Goal: Information Seeking & Learning: Check status

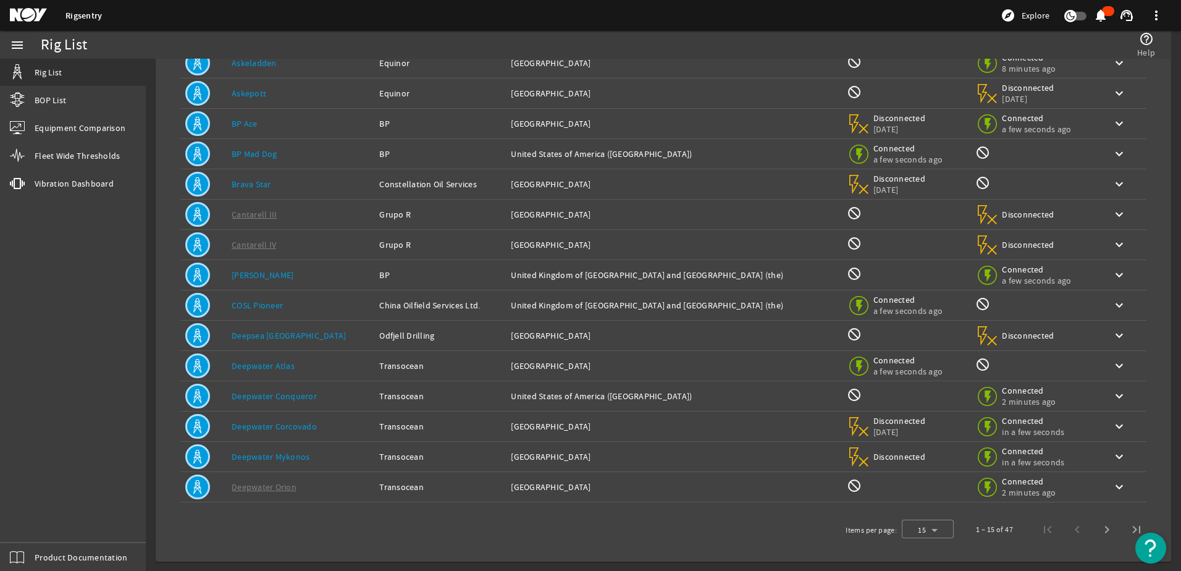
scroll to position [114, 0]
click at [930, 531] on div at bounding box center [927, 529] width 52 height 30
click at [909, 494] on span "25" at bounding box center [907, 496] width 10 height 15
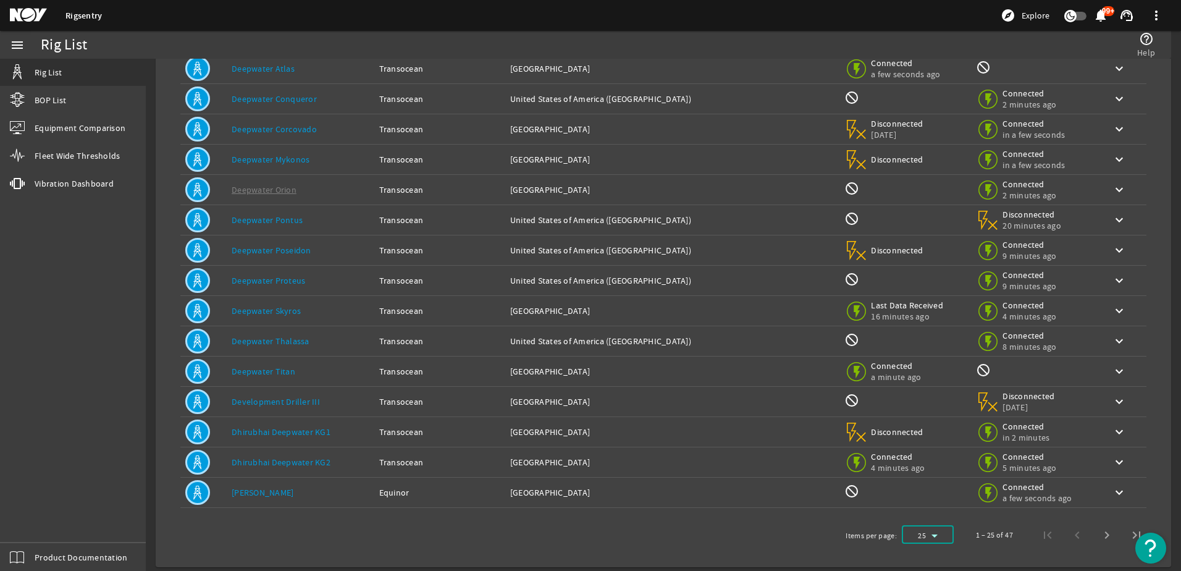
scroll to position [416, 0]
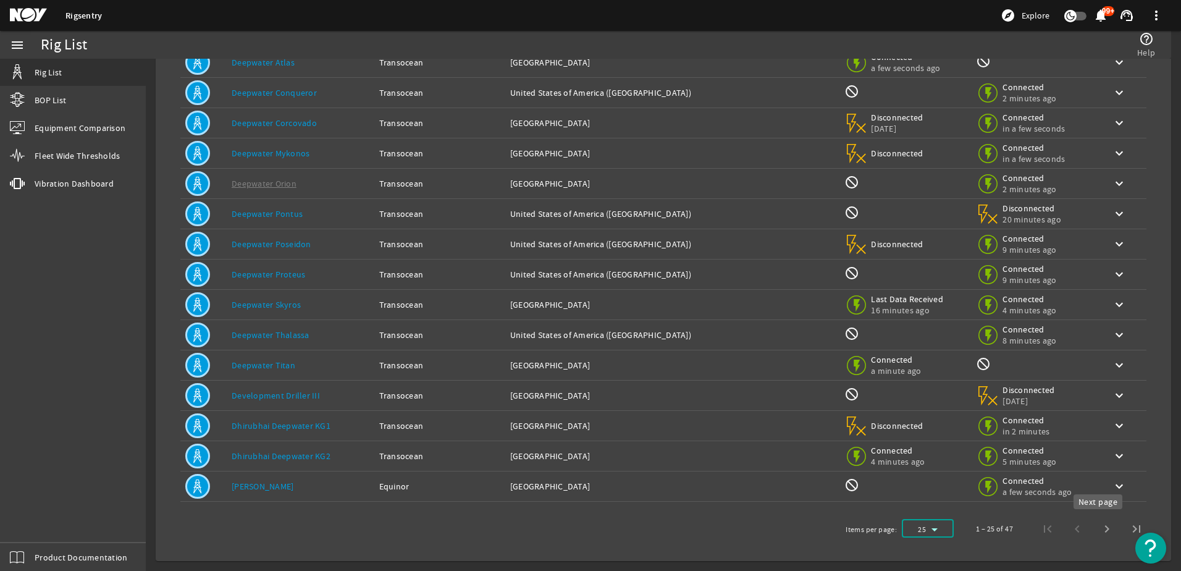
click at [1095, 532] on span "Next page" at bounding box center [1107, 529] width 30 height 30
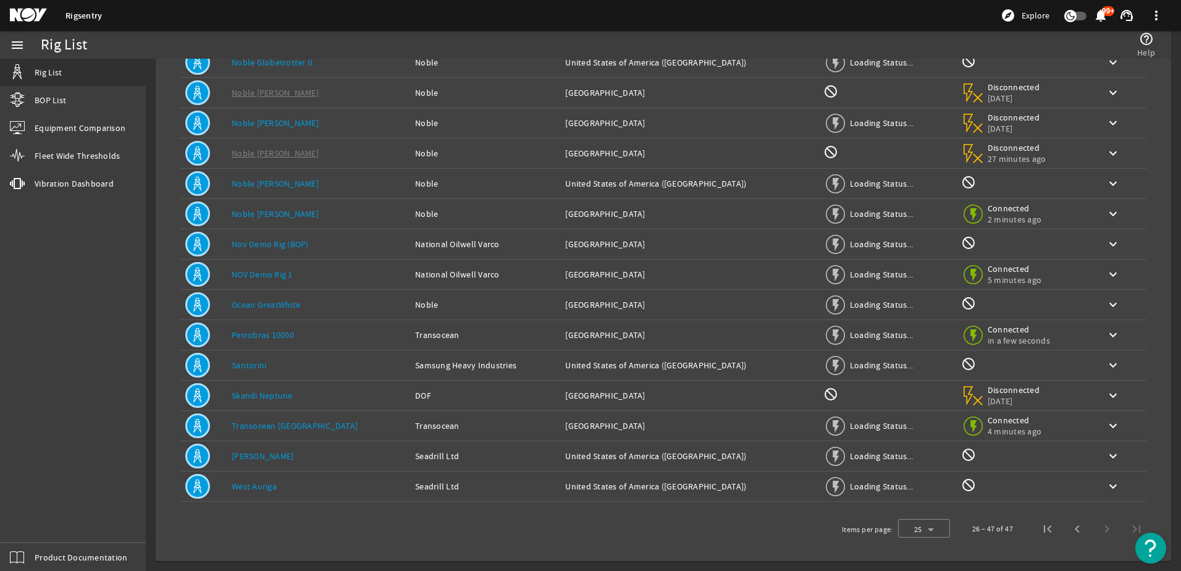
scroll to position [325, 0]
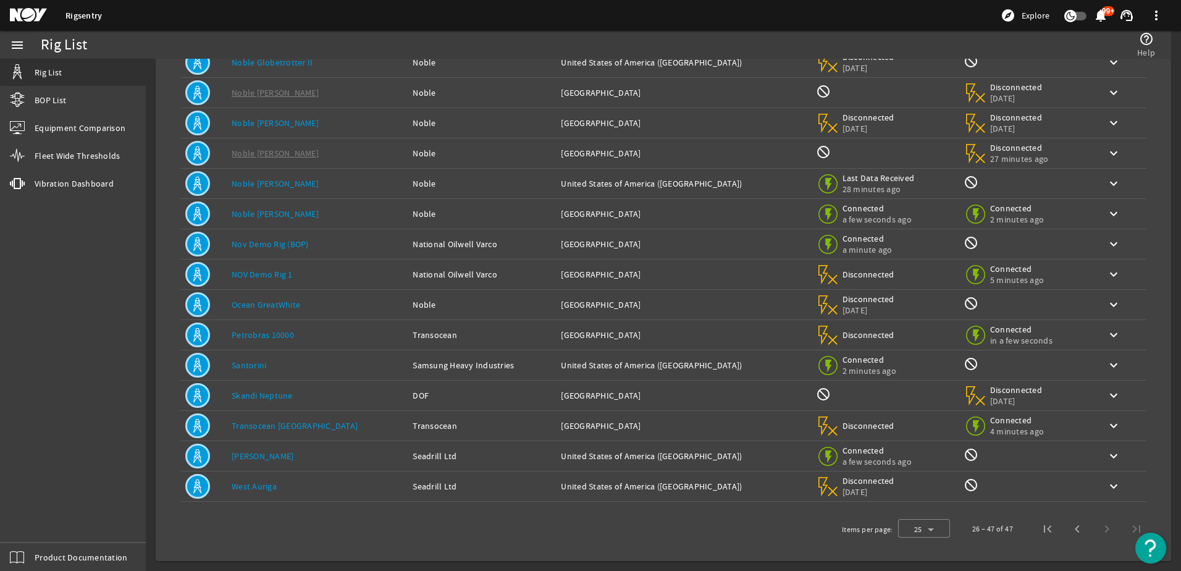
click at [257, 366] on link "Santorini" at bounding box center [249, 364] width 35 height 11
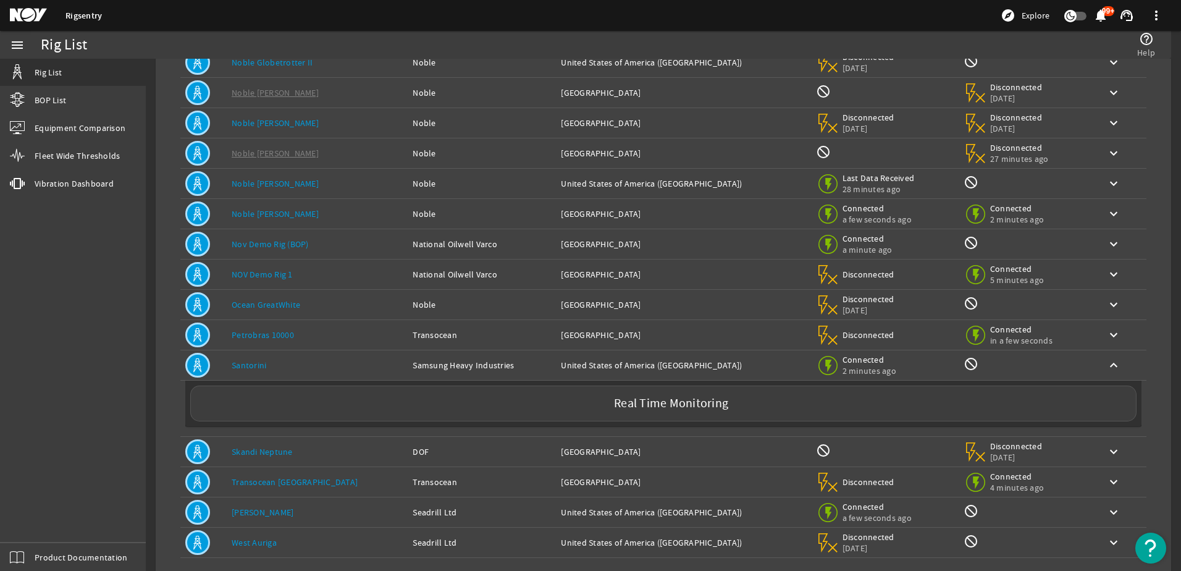
scroll to position [382, 0]
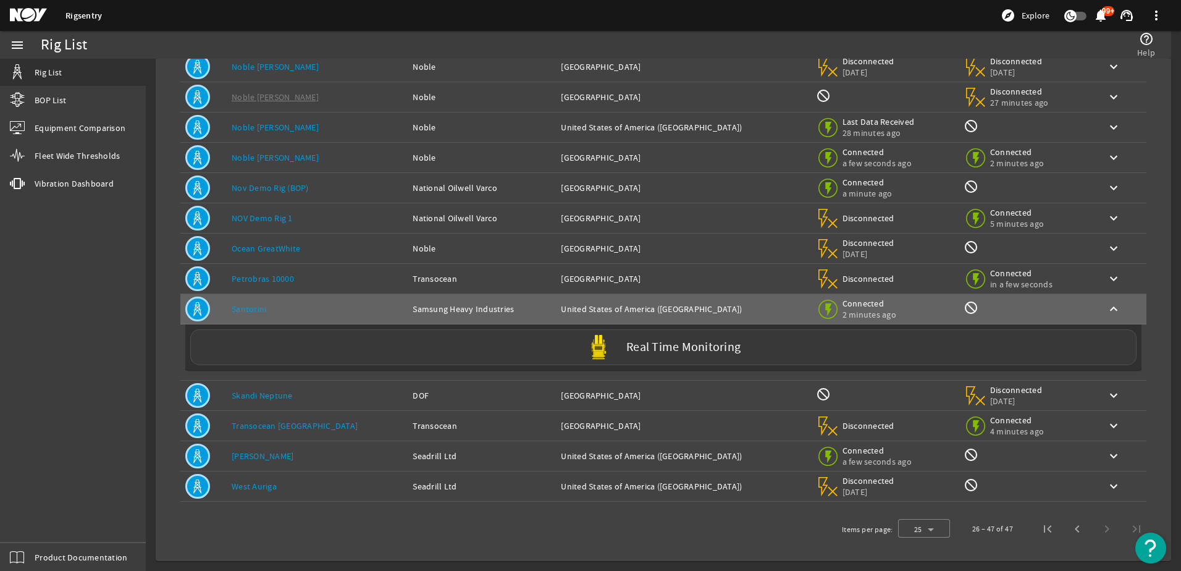
click at [702, 351] on label "Real Time Monitoring" at bounding box center [683, 347] width 114 height 13
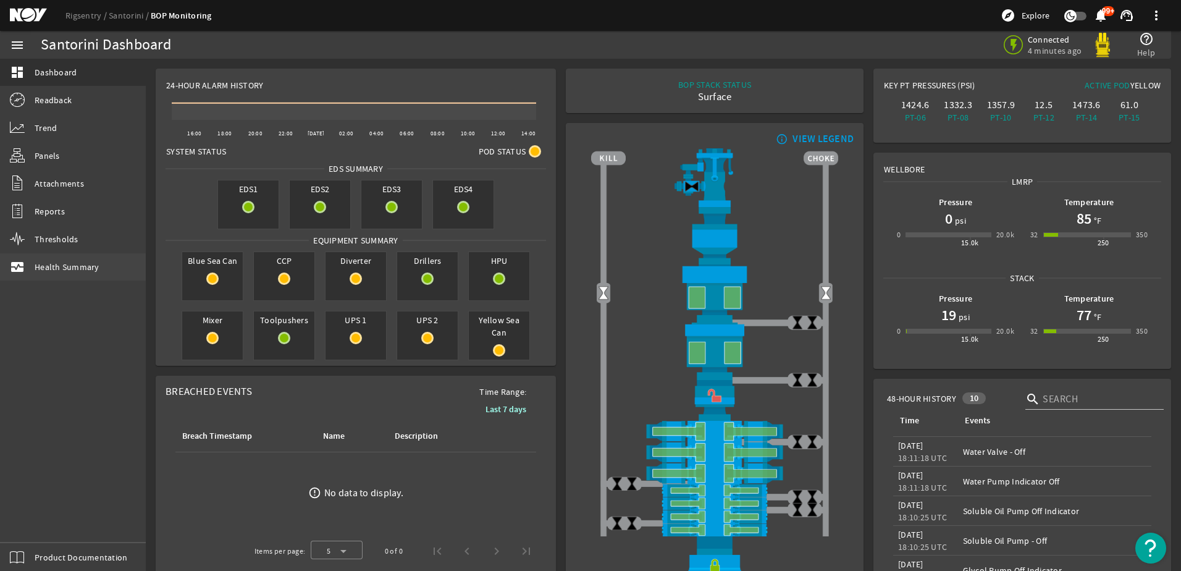
click at [69, 267] on span "Health Summary" at bounding box center [67, 267] width 65 height 12
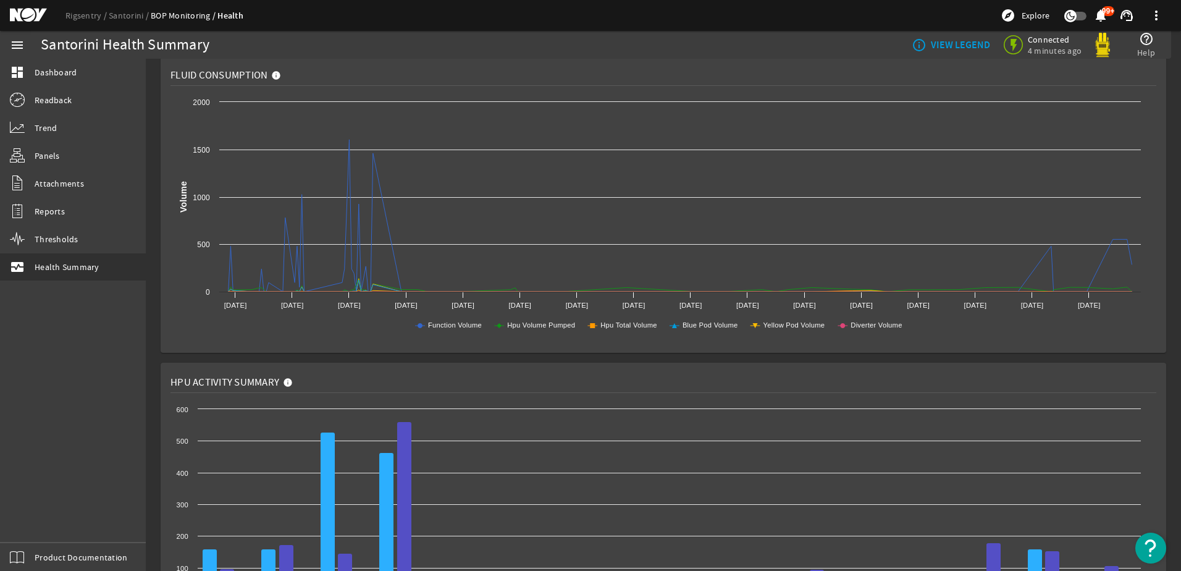
scroll to position [556, 0]
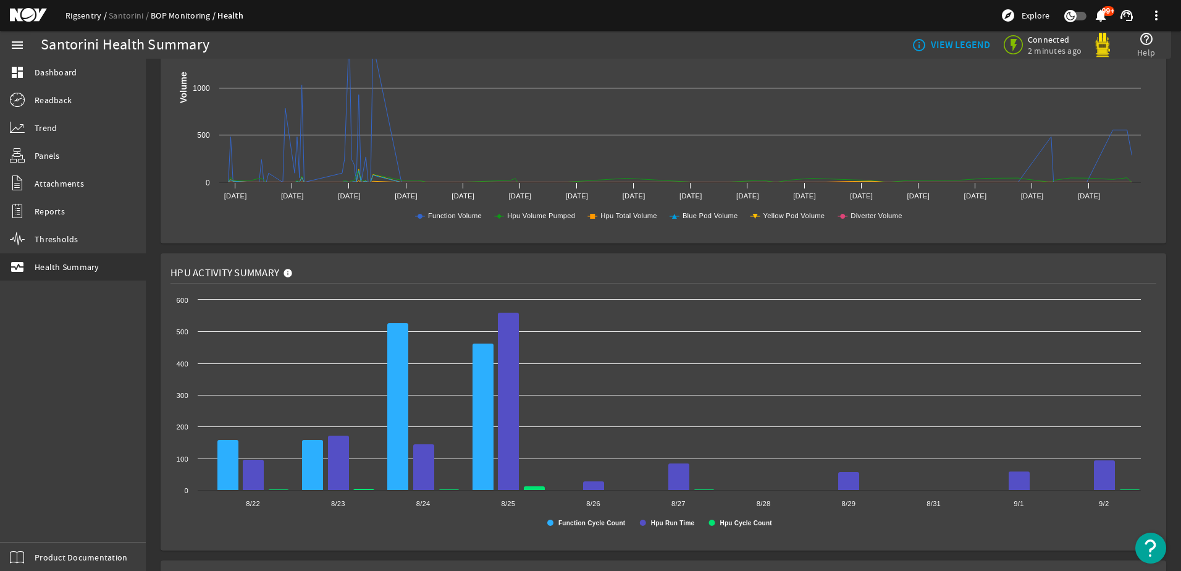
click at [77, 15] on link "Rigsentry" at bounding box center [86, 15] width 43 height 11
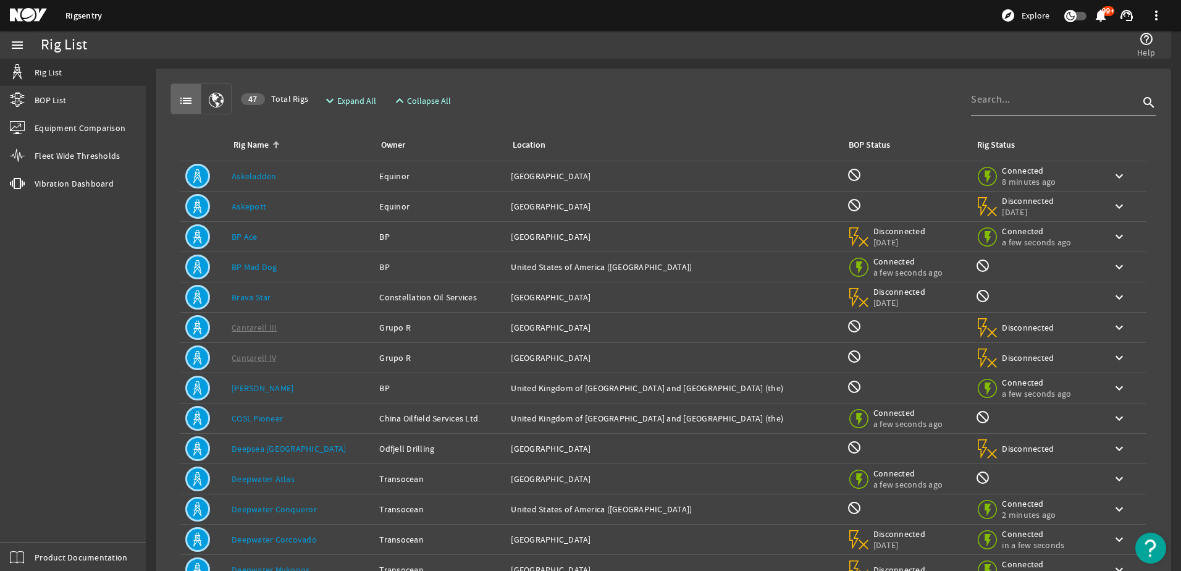
scroll to position [114, 0]
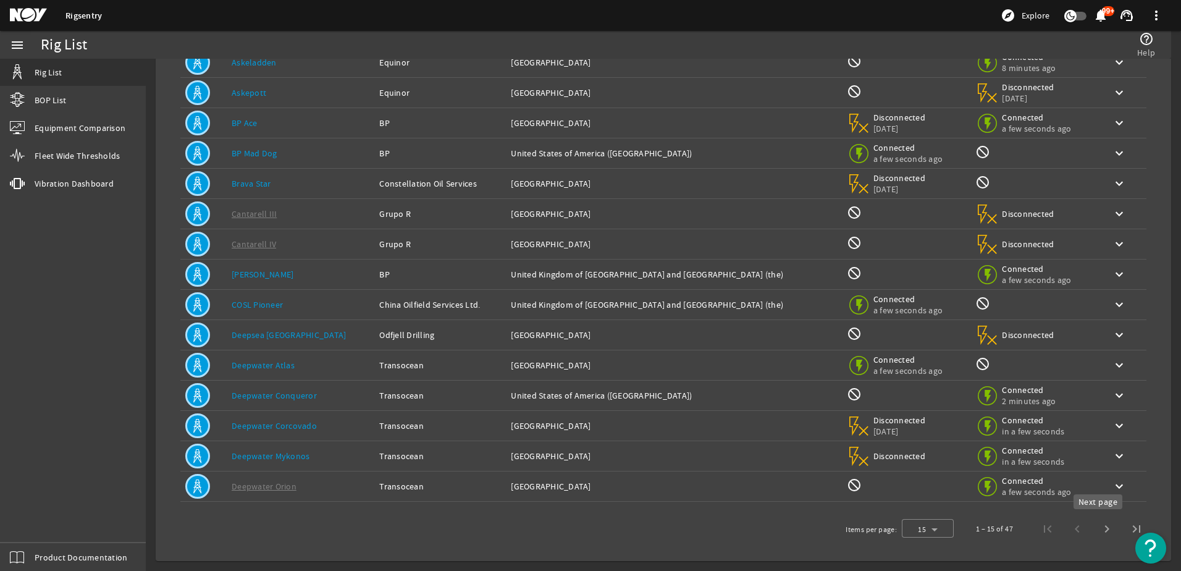
click at [1098, 528] on span "Next page" at bounding box center [1107, 529] width 30 height 30
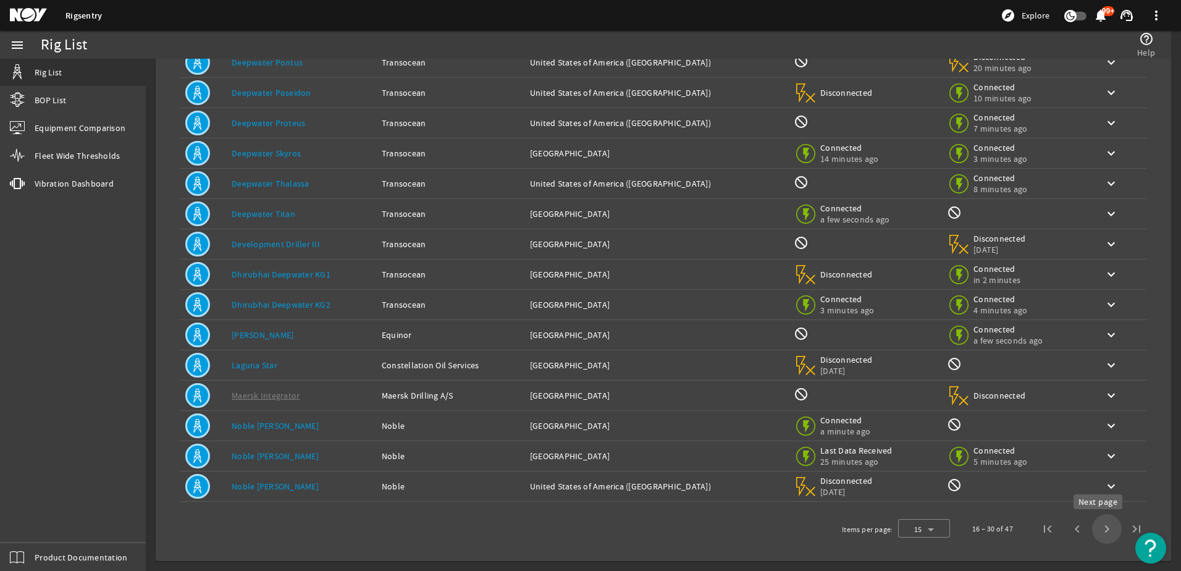
click at [1098, 528] on span "Next page" at bounding box center [1107, 529] width 30 height 30
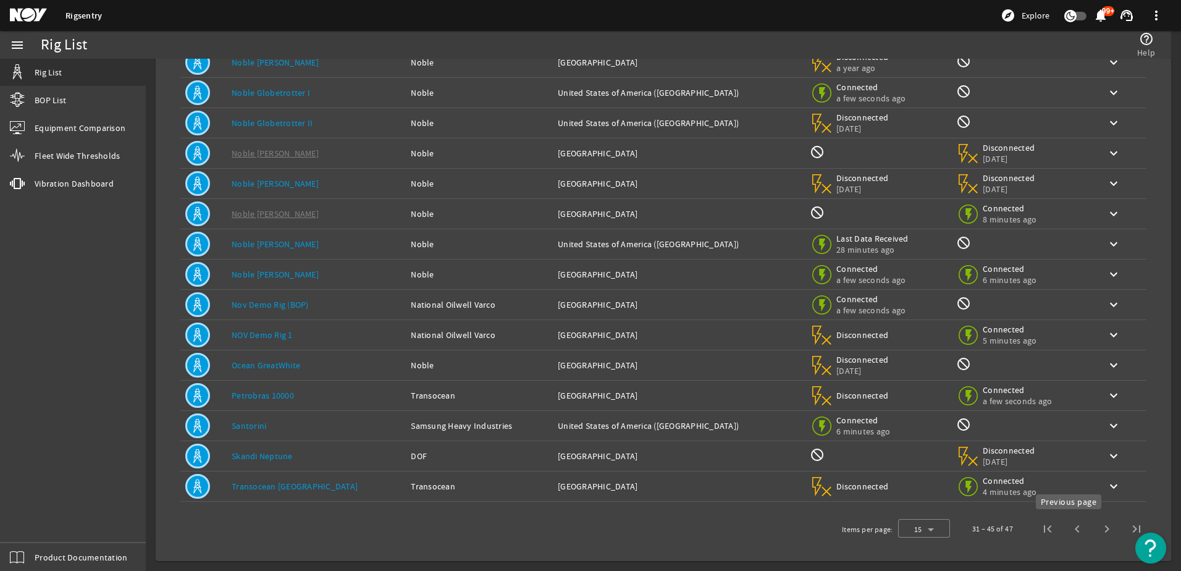
click at [1070, 527] on span "Previous page" at bounding box center [1077, 529] width 30 height 30
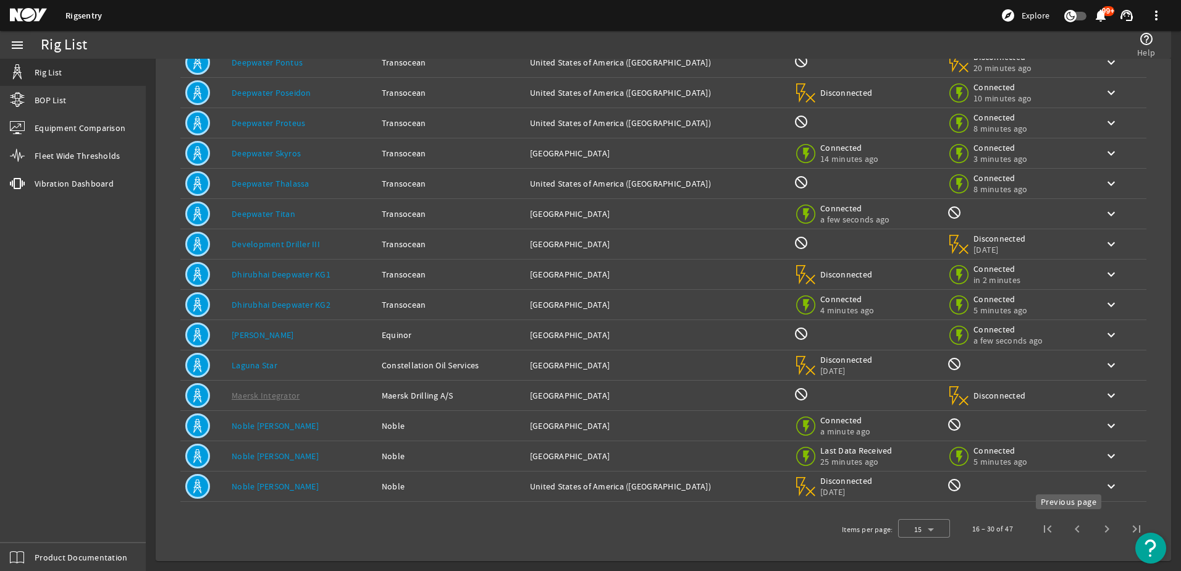
click at [1065, 527] on span "Previous page" at bounding box center [1077, 529] width 30 height 30
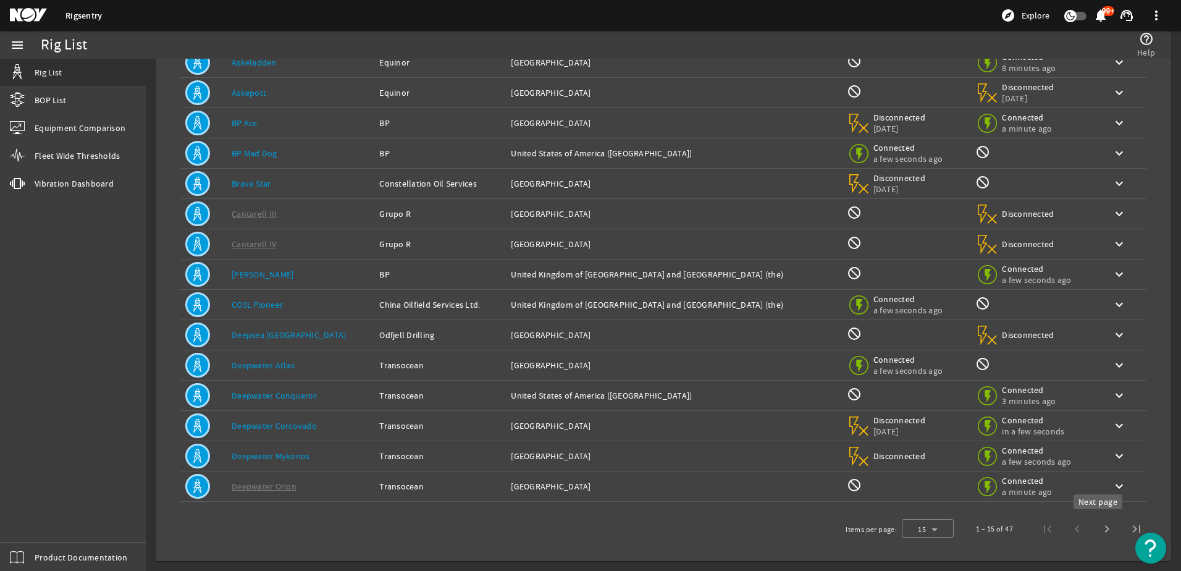
click at [1097, 531] on span "Next page" at bounding box center [1107, 529] width 30 height 30
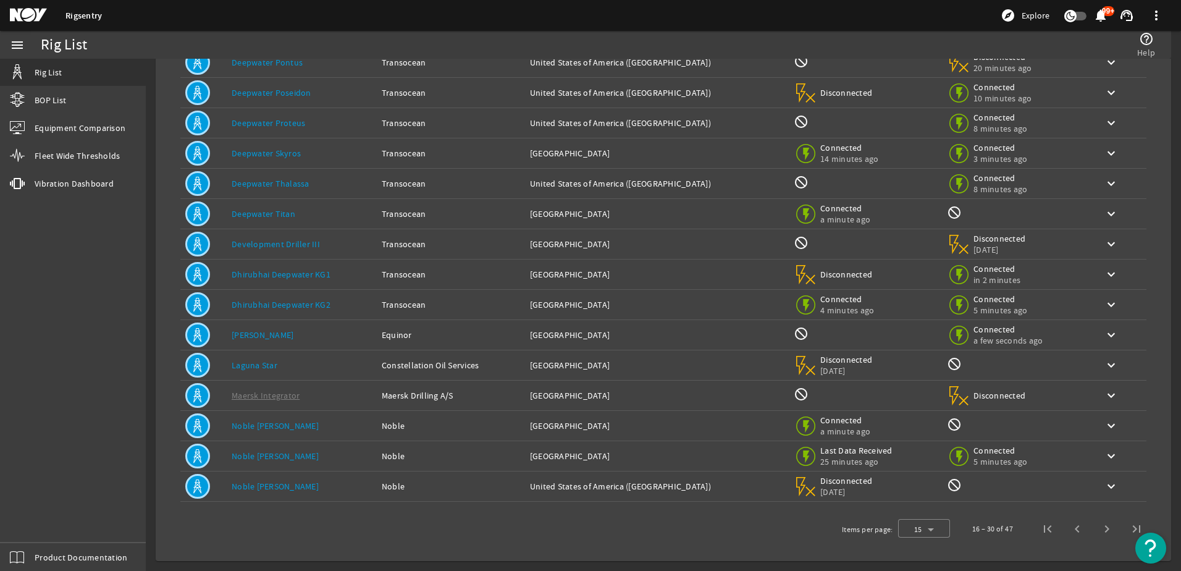
click at [1097, 531] on span "Next page" at bounding box center [1107, 529] width 30 height 30
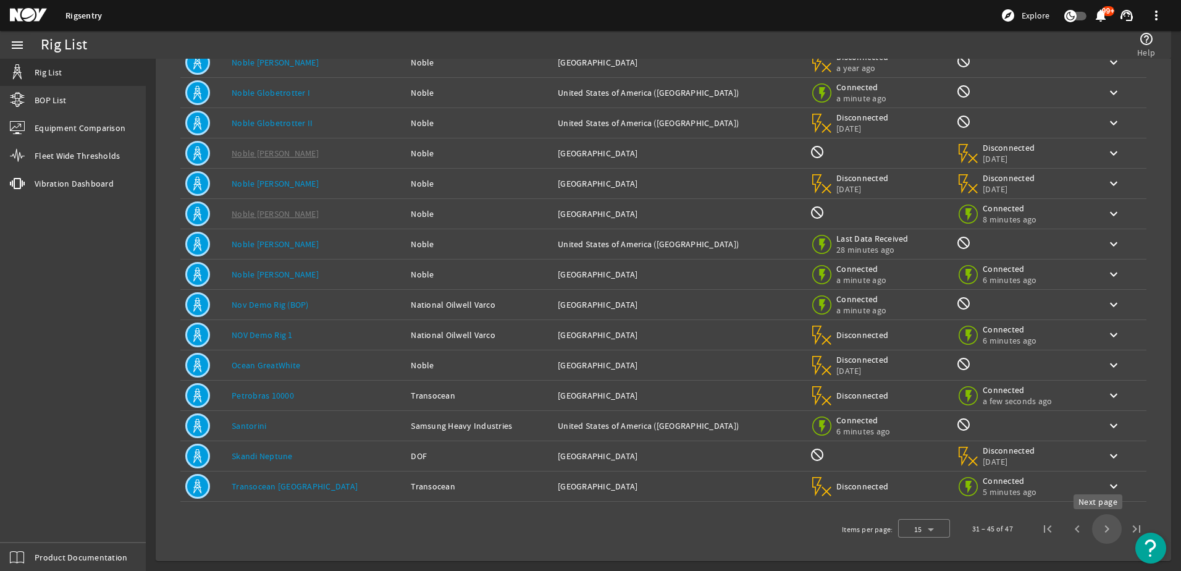
click at [1100, 532] on span "Next page" at bounding box center [1107, 529] width 30 height 30
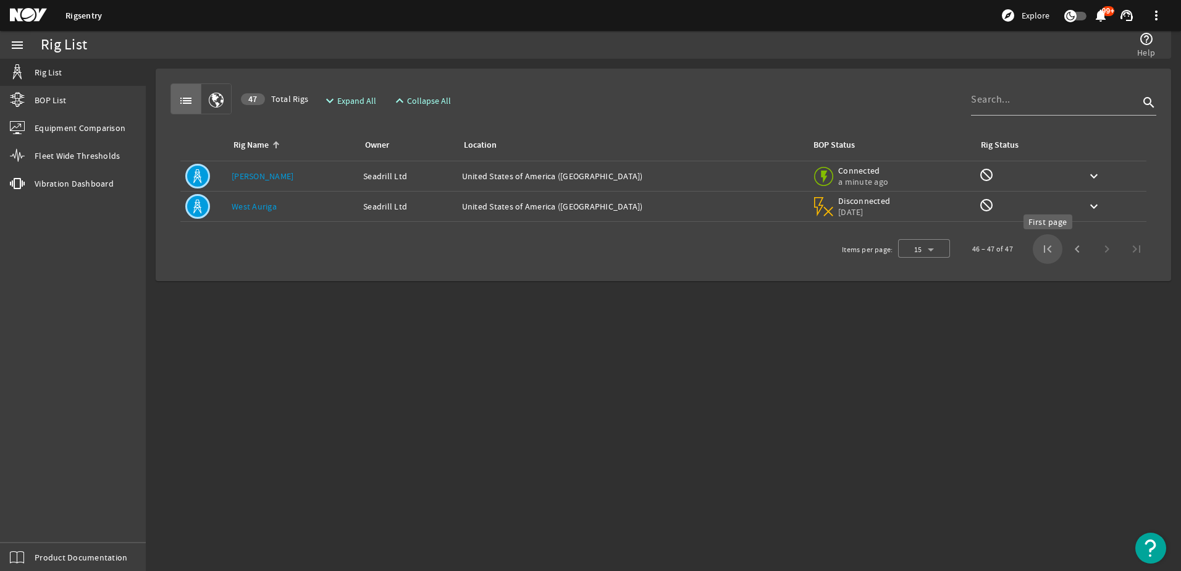
click at [1047, 249] on span "First page" at bounding box center [1047, 249] width 30 height 30
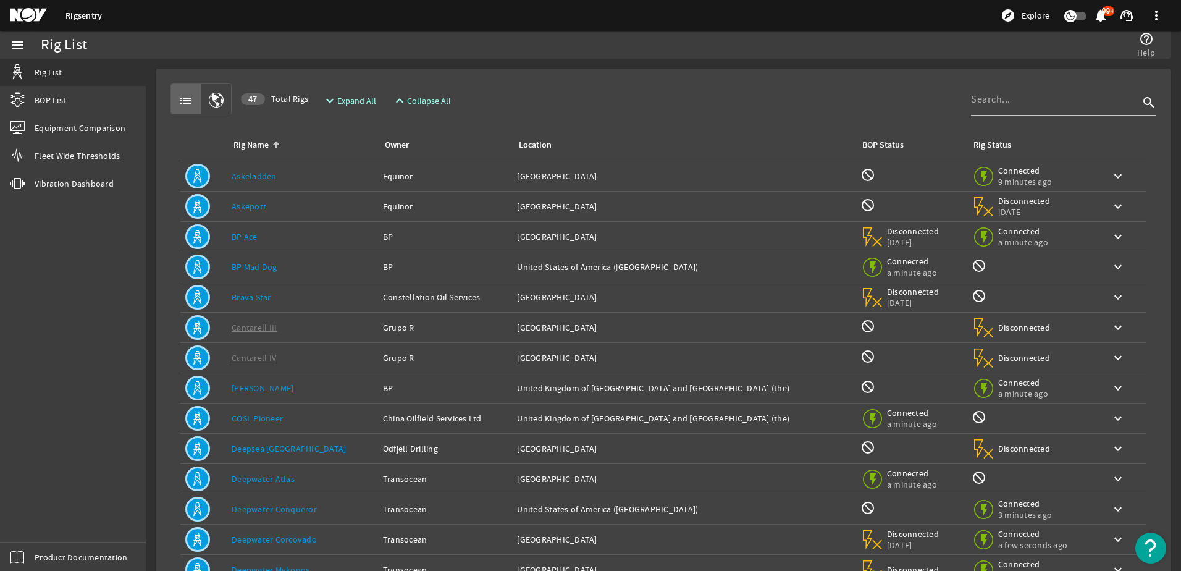
scroll to position [114, 0]
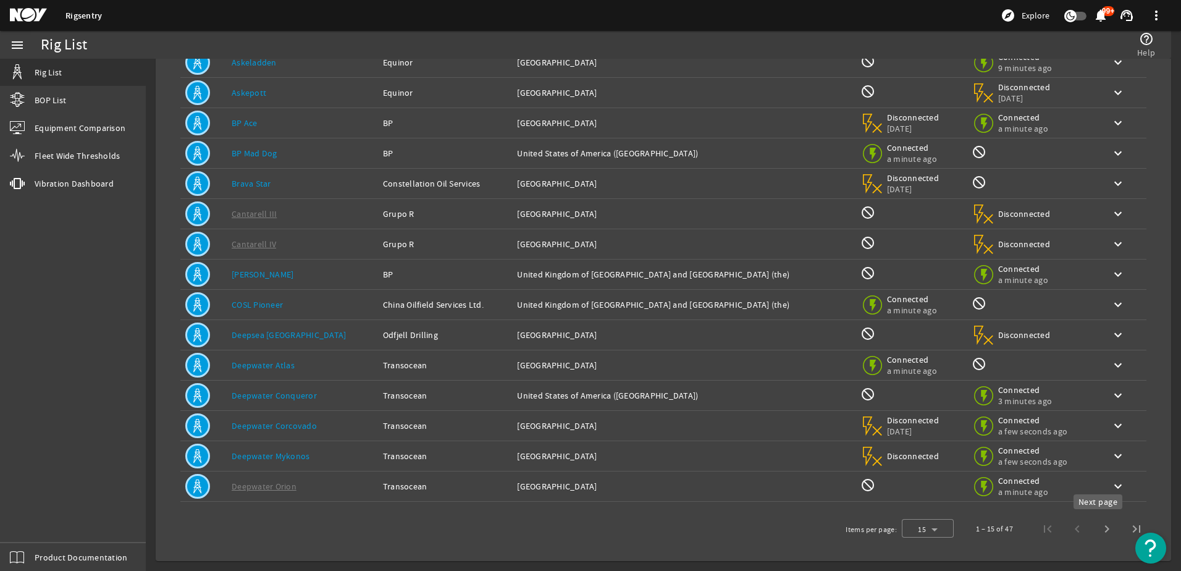
click at [1095, 529] on span "Next page" at bounding box center [1107, 529] width 30 height 30
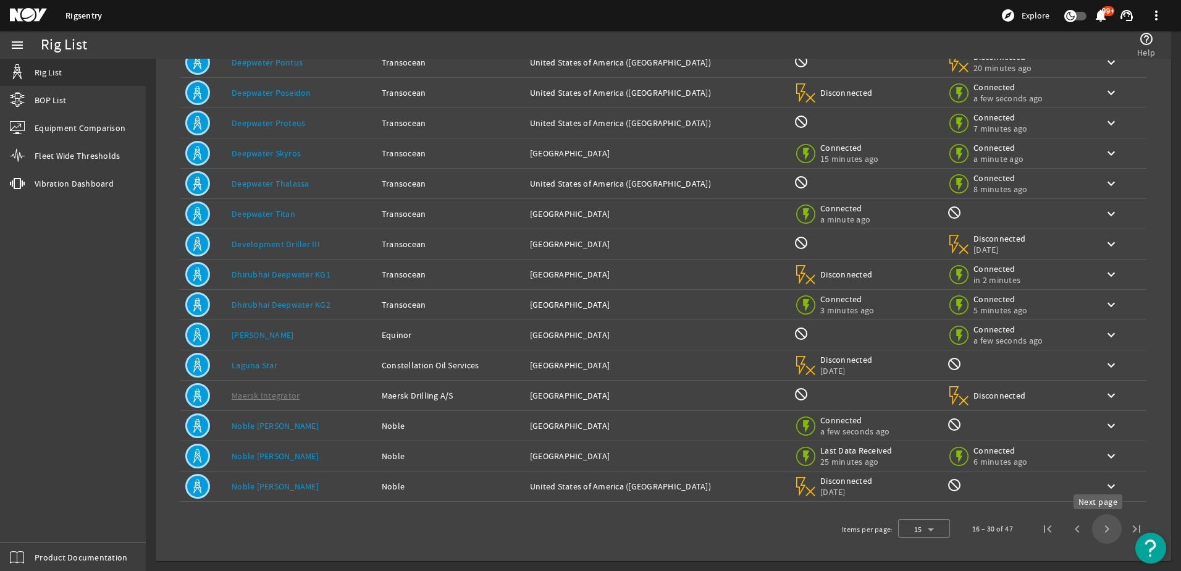
click at [1092, 528] on span "Next page" at bounding box center [1107, 529] width 30 height 30
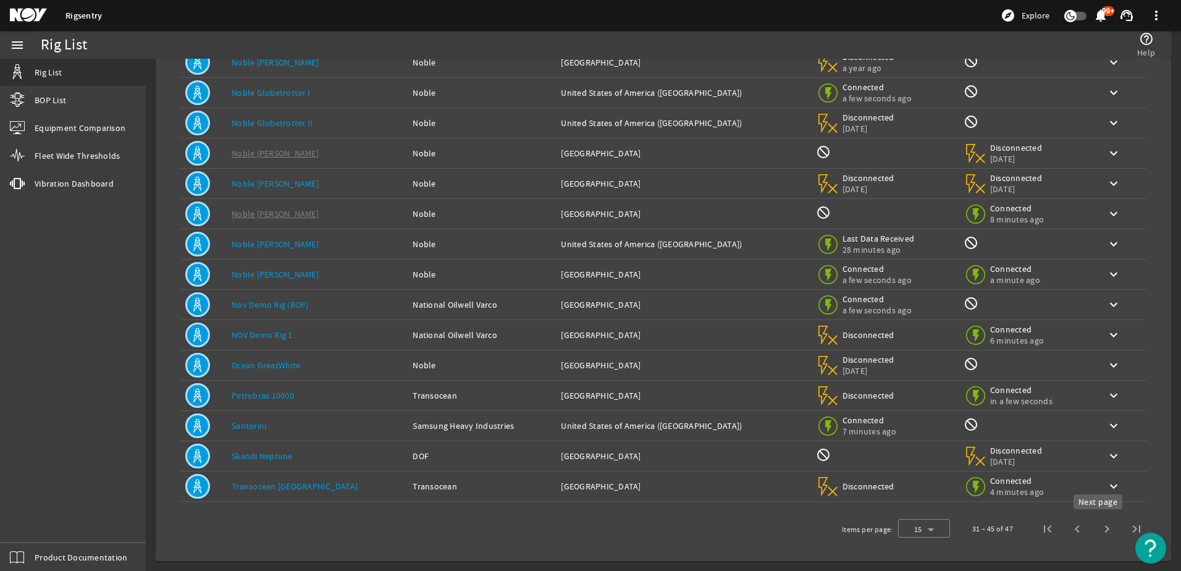
click at [1099, 530] on span "Next page" at bounding box center [1107, 529] width 30 height 30
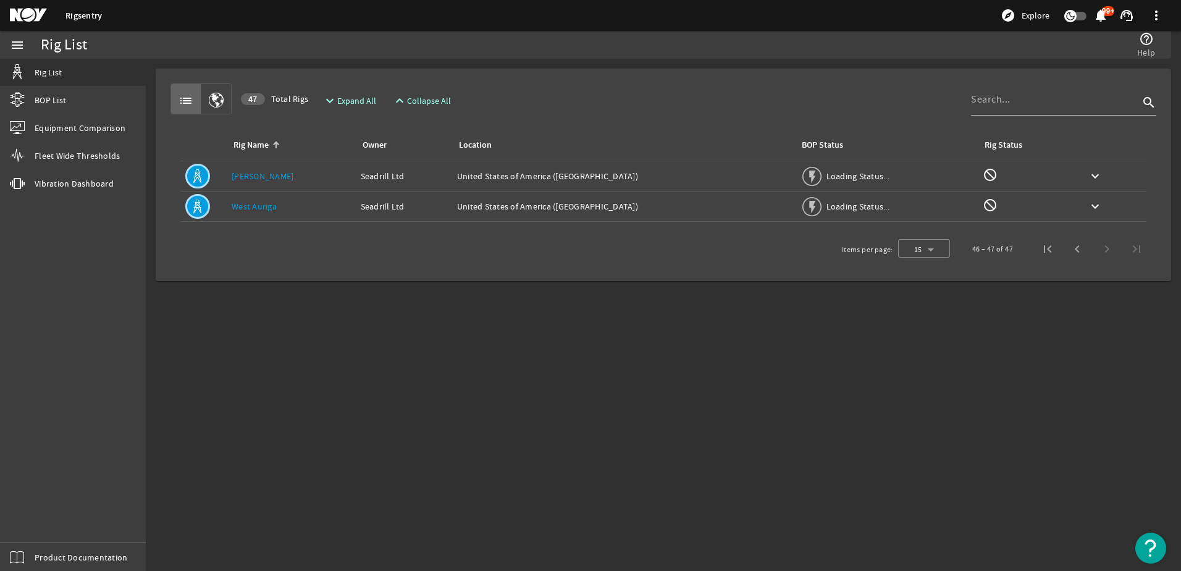
scroll to position [0, 0]
click at [57, 98] on span "BOP List" at bounding box center [50, 100] width 31 height 12
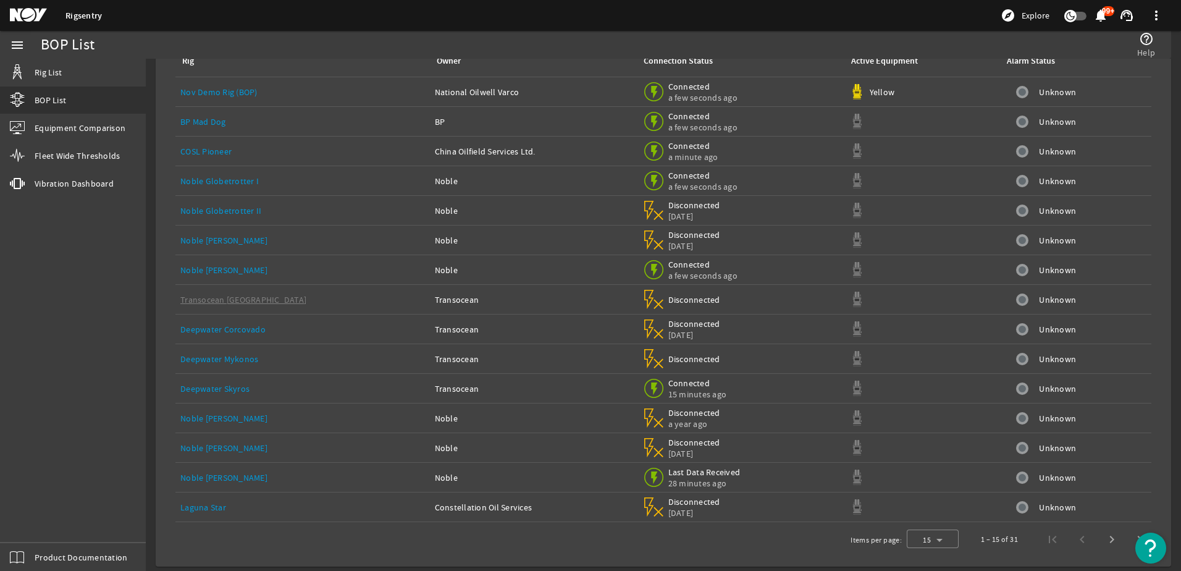
scroll to position [85, 0]
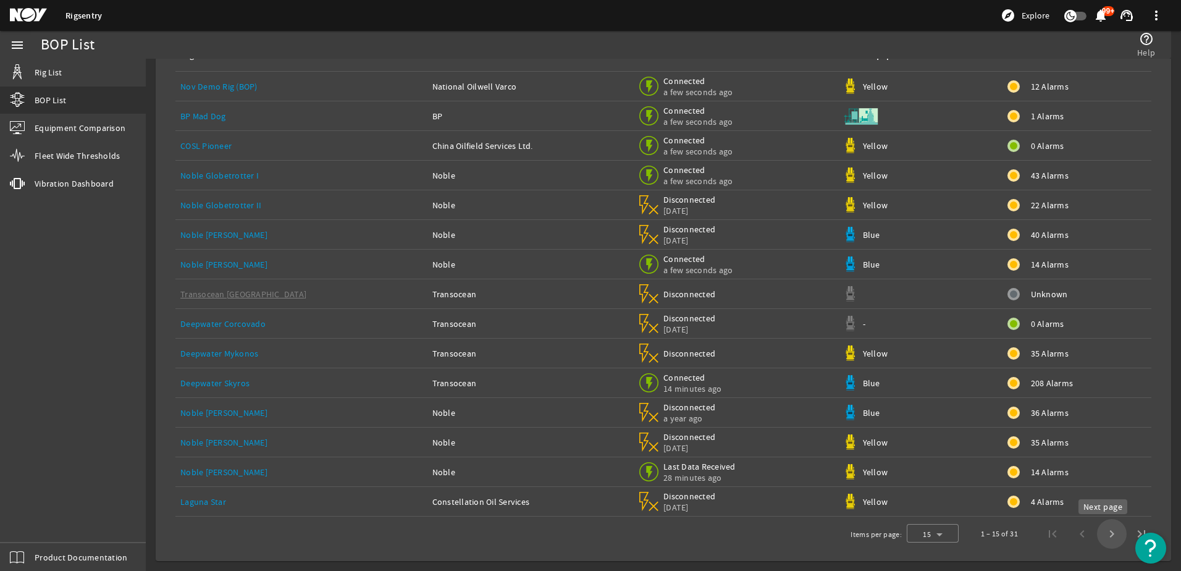
click at [1101, 530] on span "Next page" at bounding box center [1112, 534] width 30 height 30
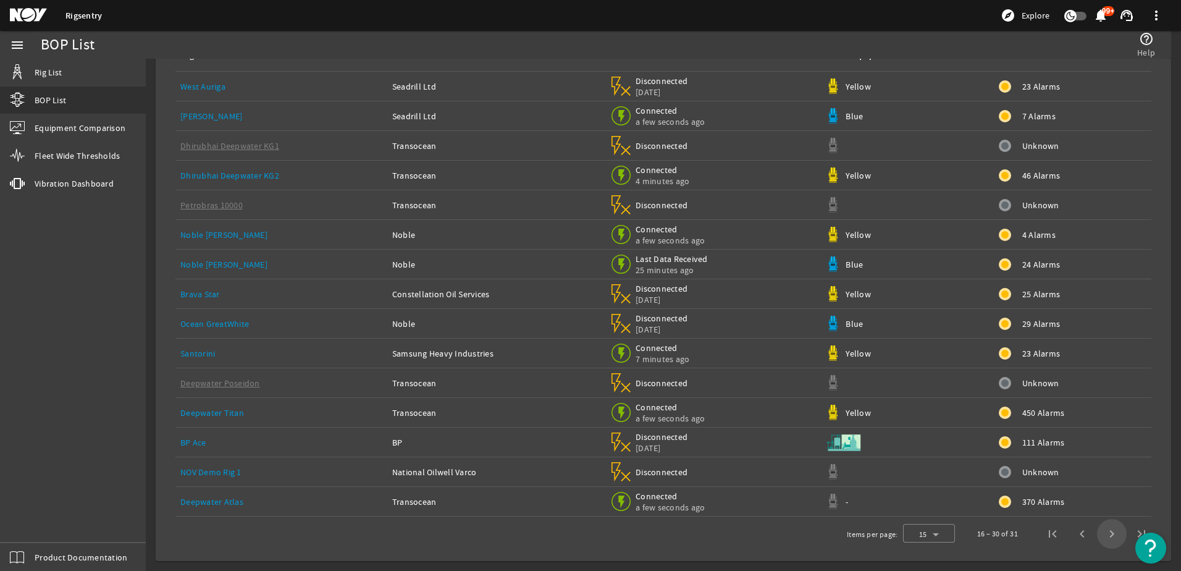
click at [1103, 535] on span "Next page" at bounding box center [1112, 534] width 30 height 30
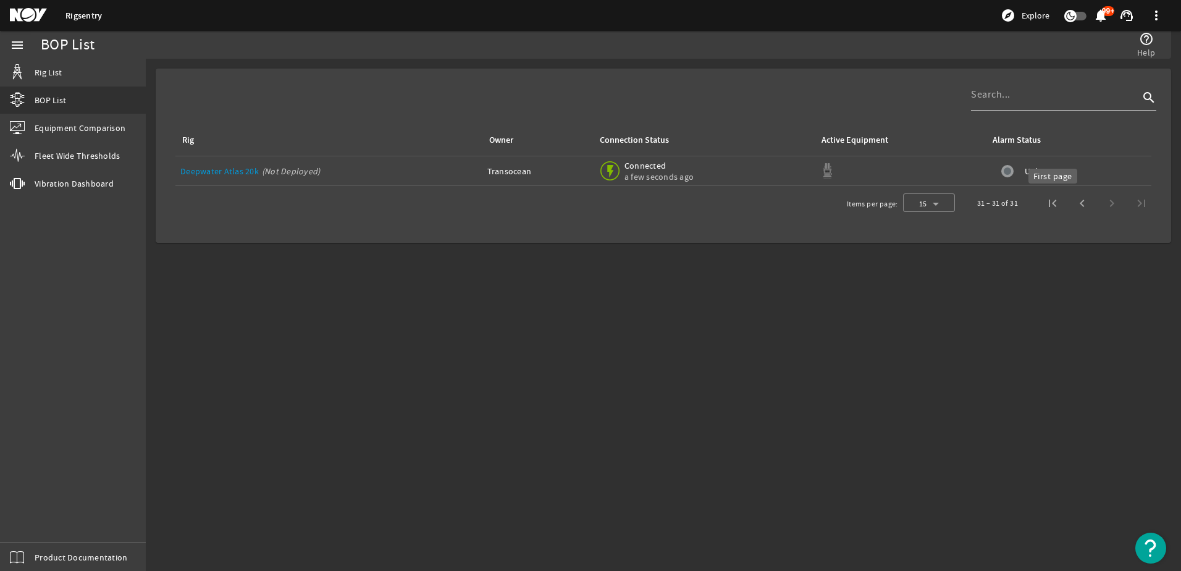
click at [1053, 203] on span "First page" at bounding box center [1052, 203] width 30 height 30
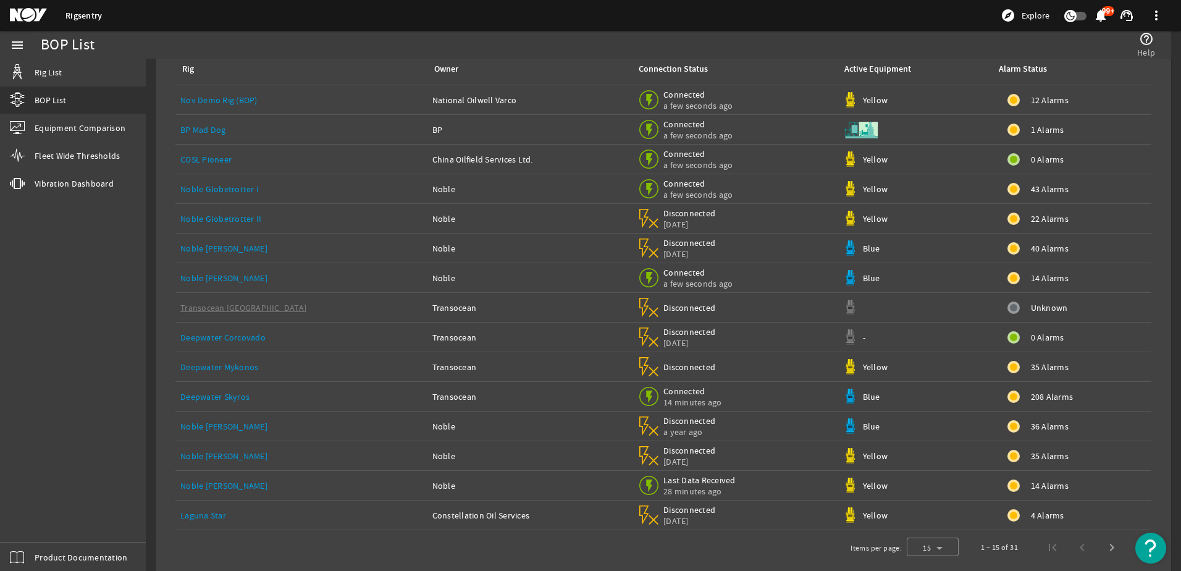
scroll to position [85, 0]
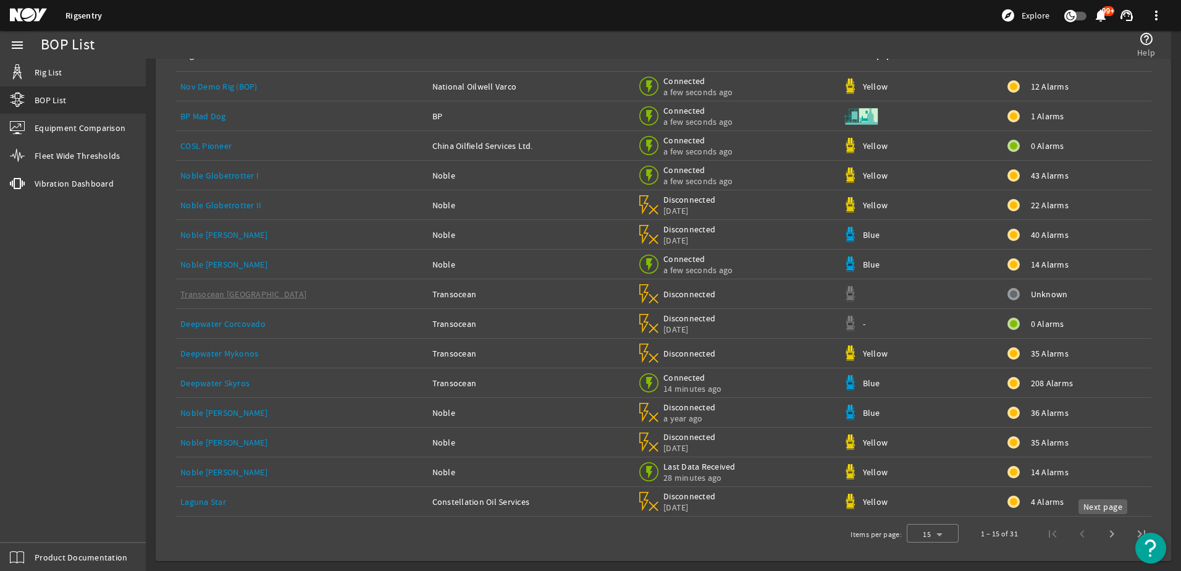
click at [1102, 533] on span "Next page" at bounding box center [1112, 534] width 30 height 30
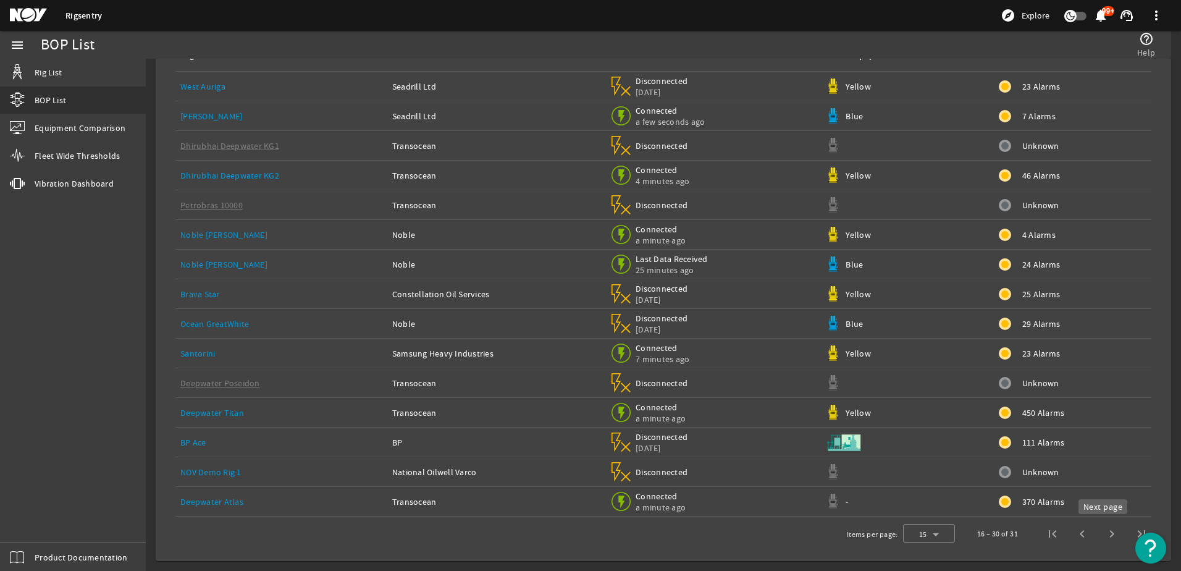
click at [1101, 532] on span "Next page" at bounding box center [1112, 534] width 30 height 30
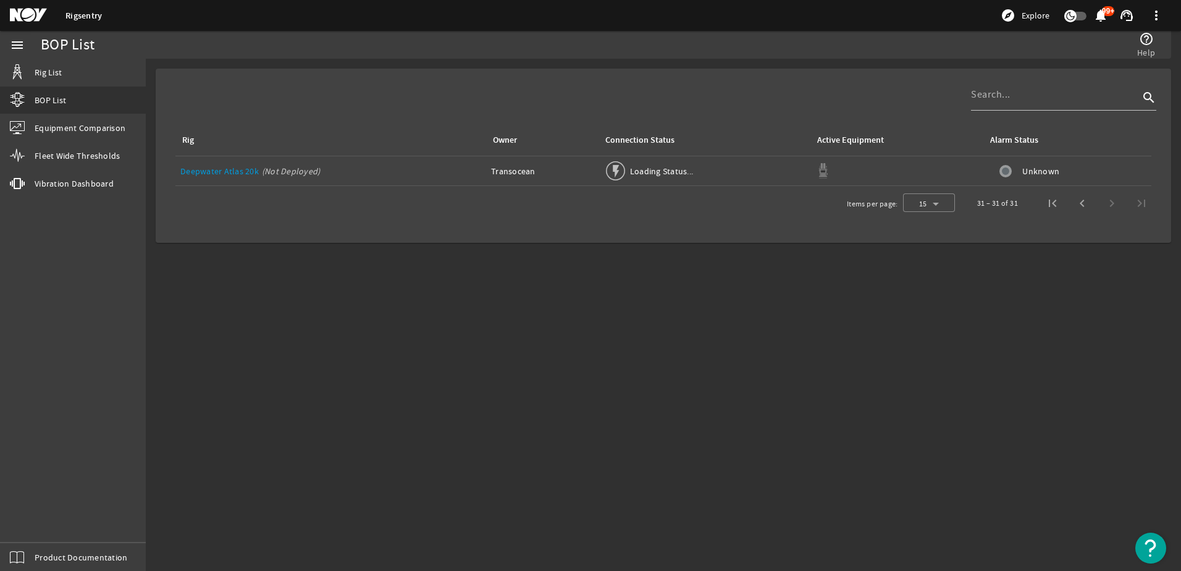
scroll to position [0, 0]
click at [1050, 203] on span "First page" at bounding box center [1052, 203] width 30 height 30
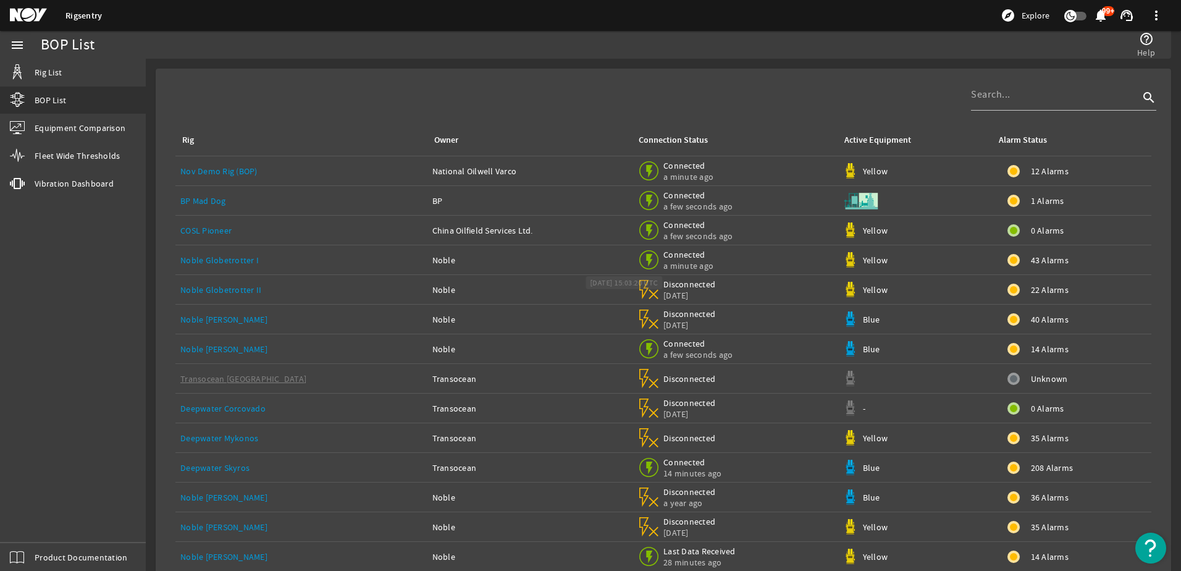
click at [663, 256] on span "Connected" at bounding box center [689, 254] width 52 height 11
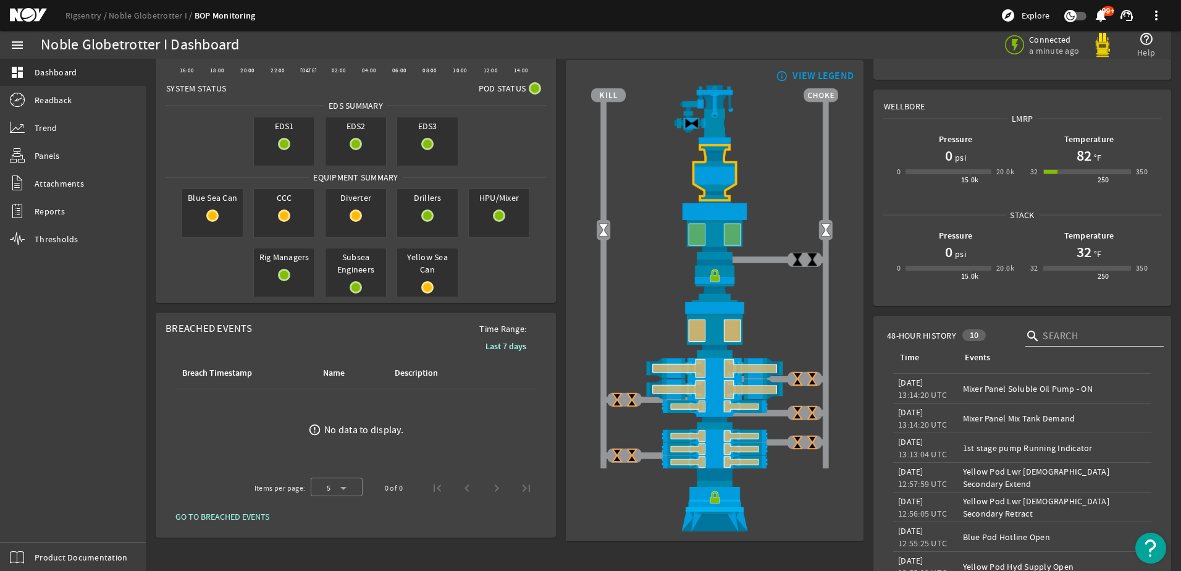
scroll to position [123, 0]
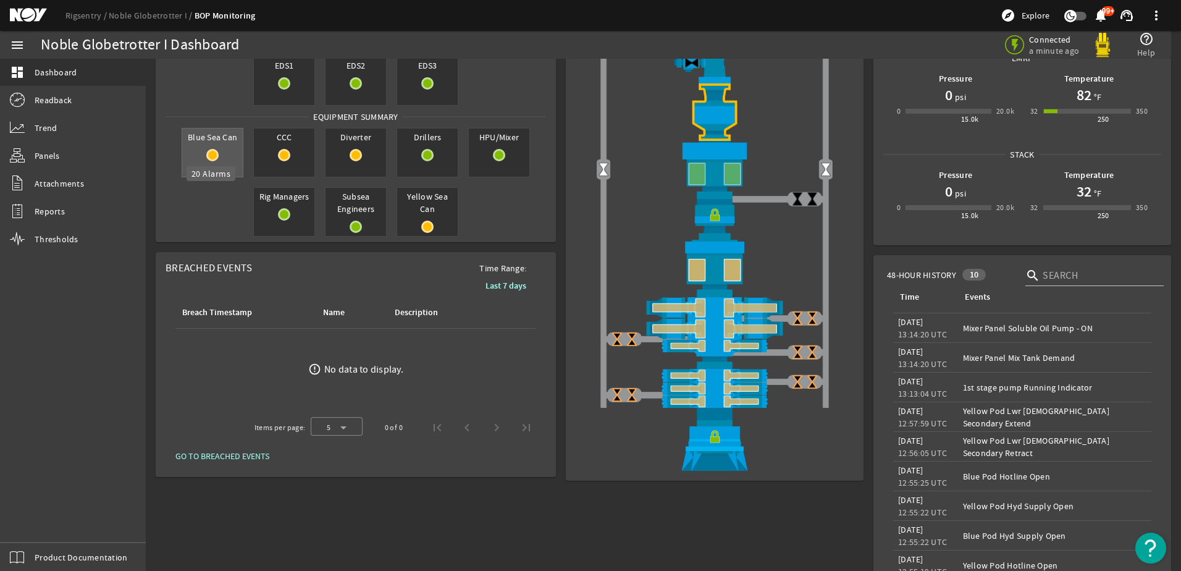
click at [214, 154] on mat-icon at bounding box center [212, 155] width 12 height 12
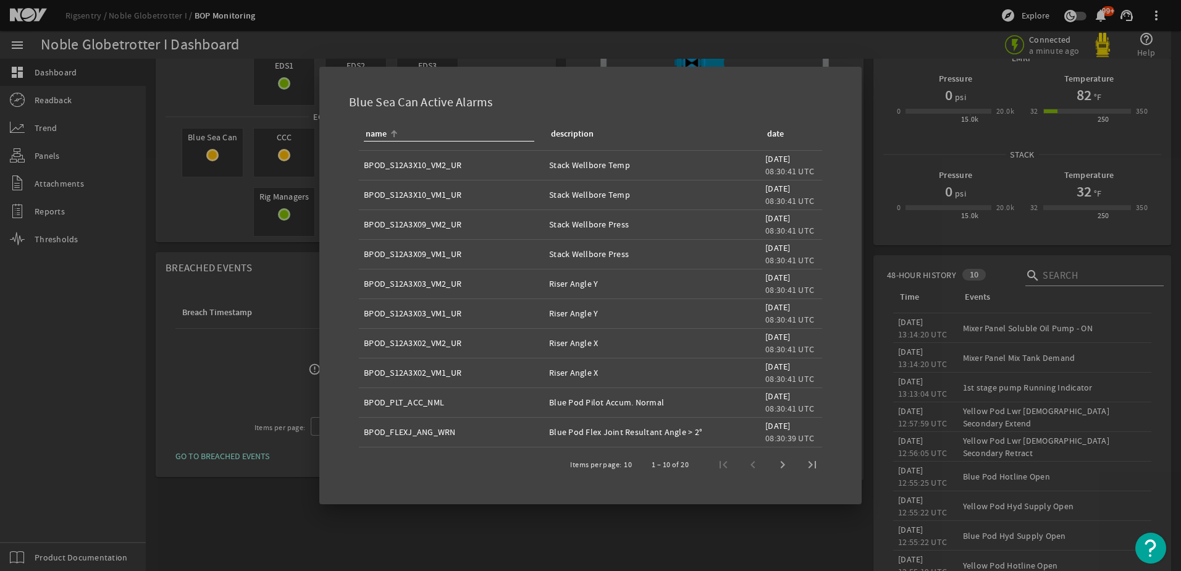
click at [275, 479] on div at bounding box center [590, 285] width 1181 height 571
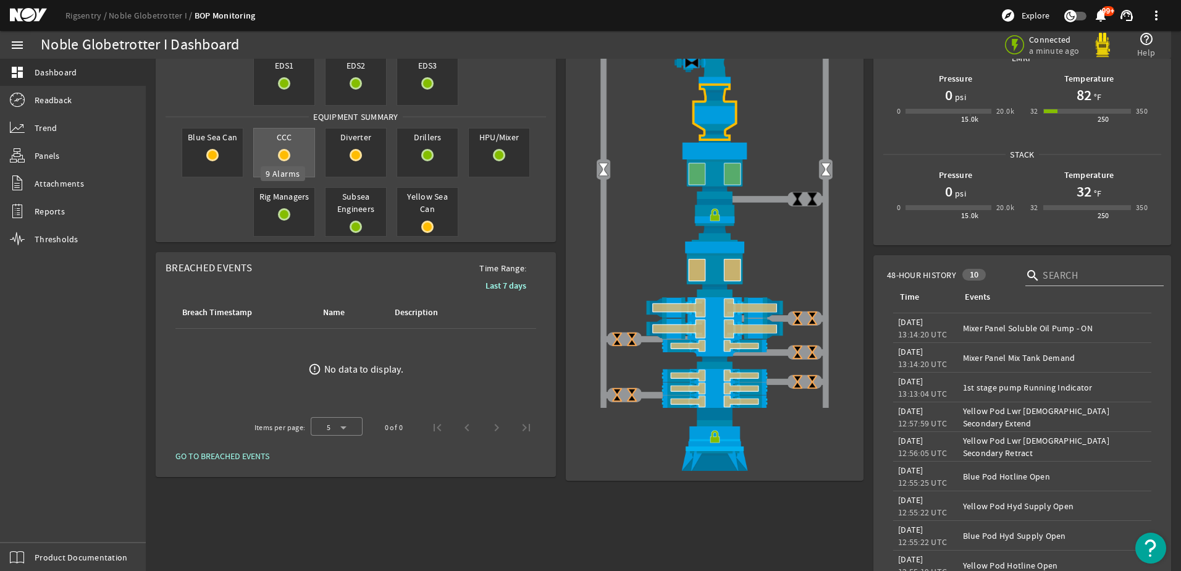
click at [278, 157] on mat-icon at bounding box center [284, 155] width 12 height 12
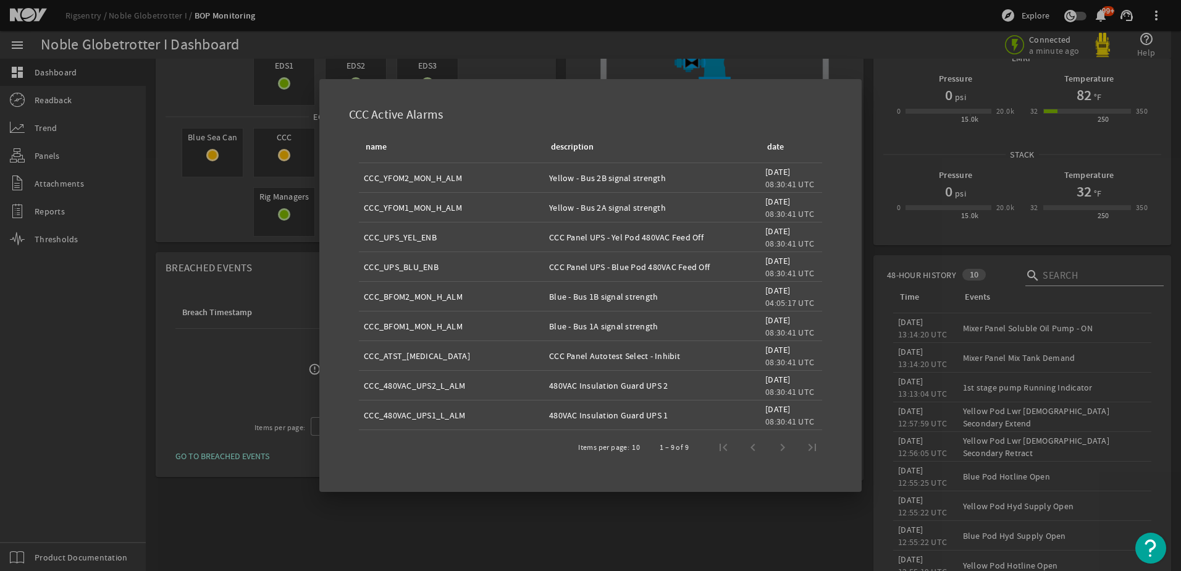
click at [229, 203] on div at bounding box center [590, 285] width 1181 height 571
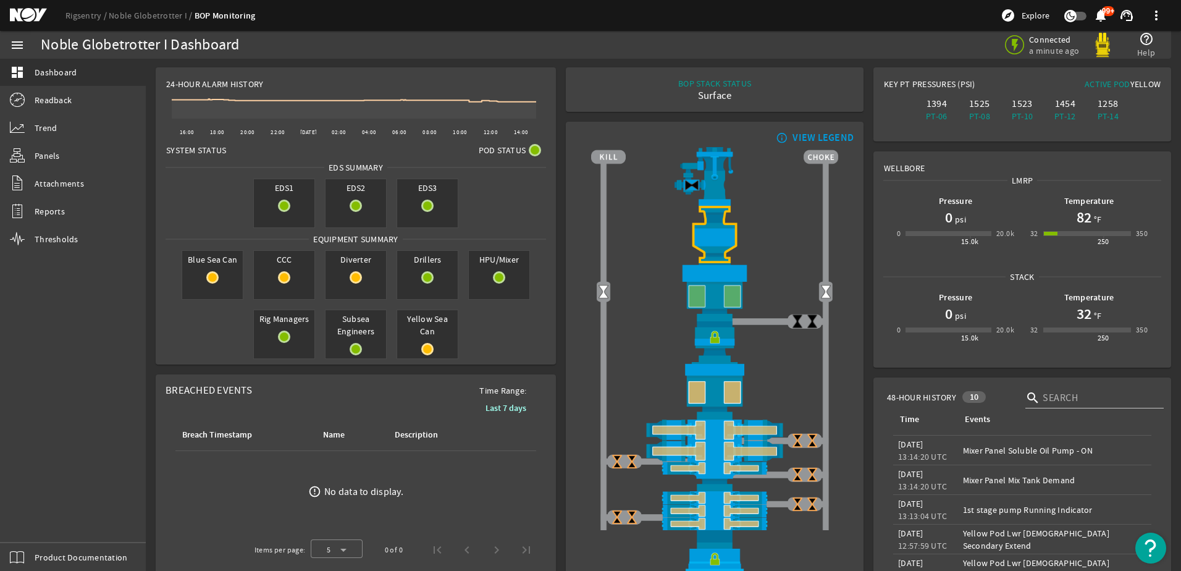
scroll to position [0, 0]
click at [78, 15] on link "Rigsentry" at bounding box center [86, 15] width 43 height 11
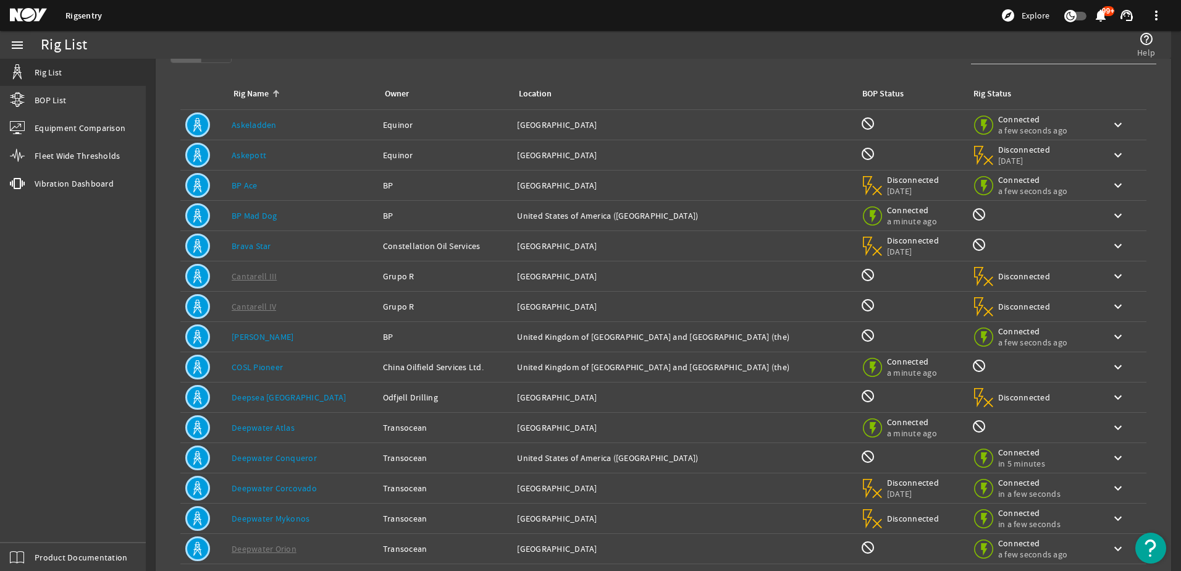
scroll to position [114, 0]
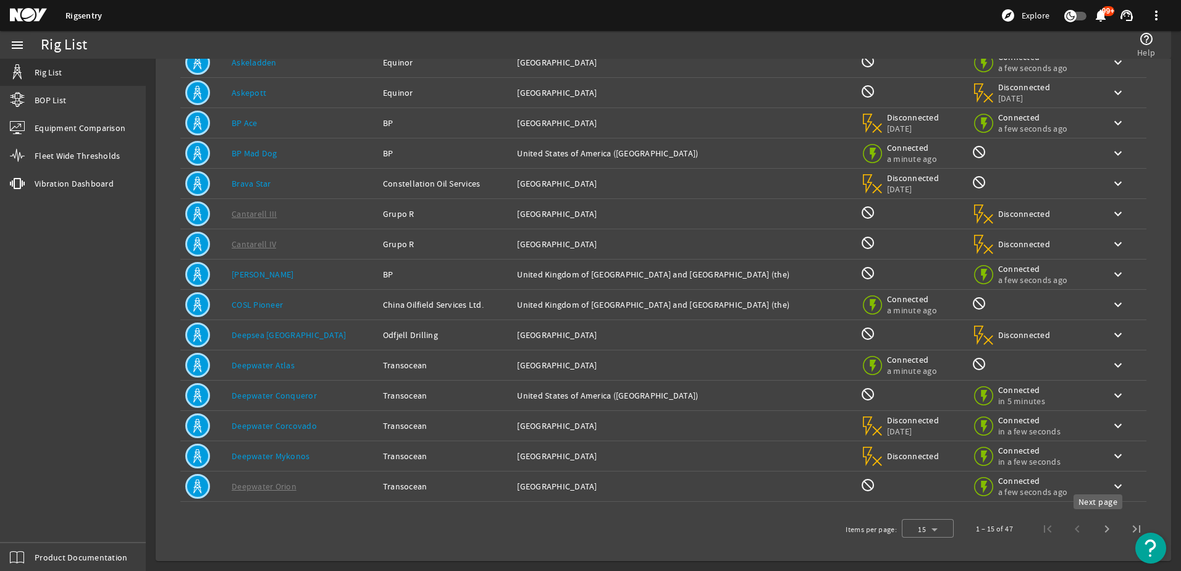
click at [1101, 526] on span "Next page" at bounding box center [1107, 529] width 30 height 30
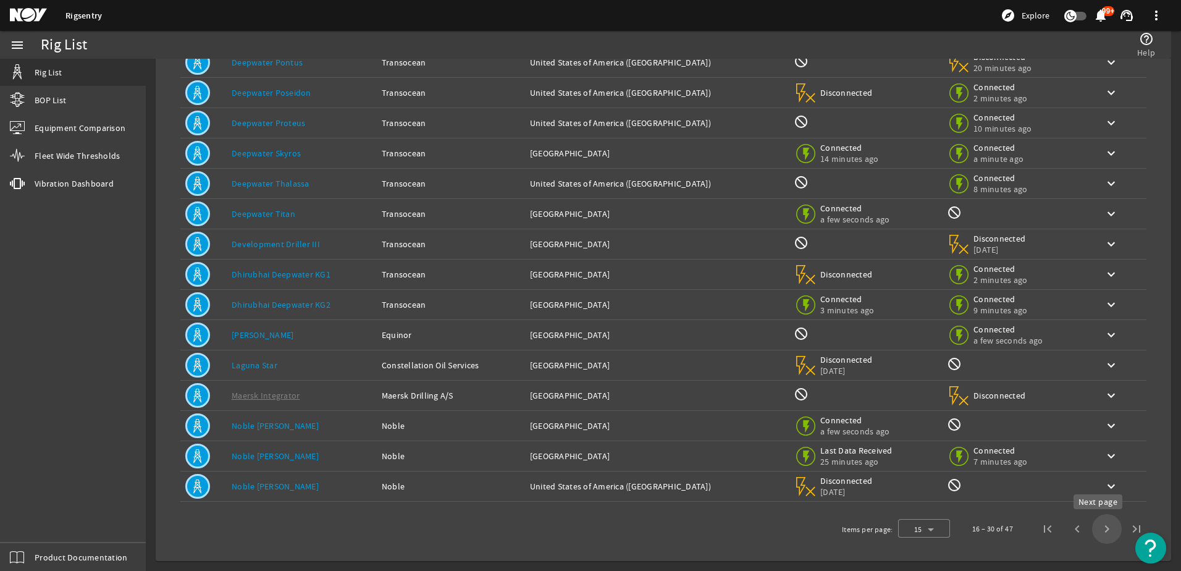
click at [1094, 527] on span "Next page" at bounding box center [1107, 529] width 30 height 30
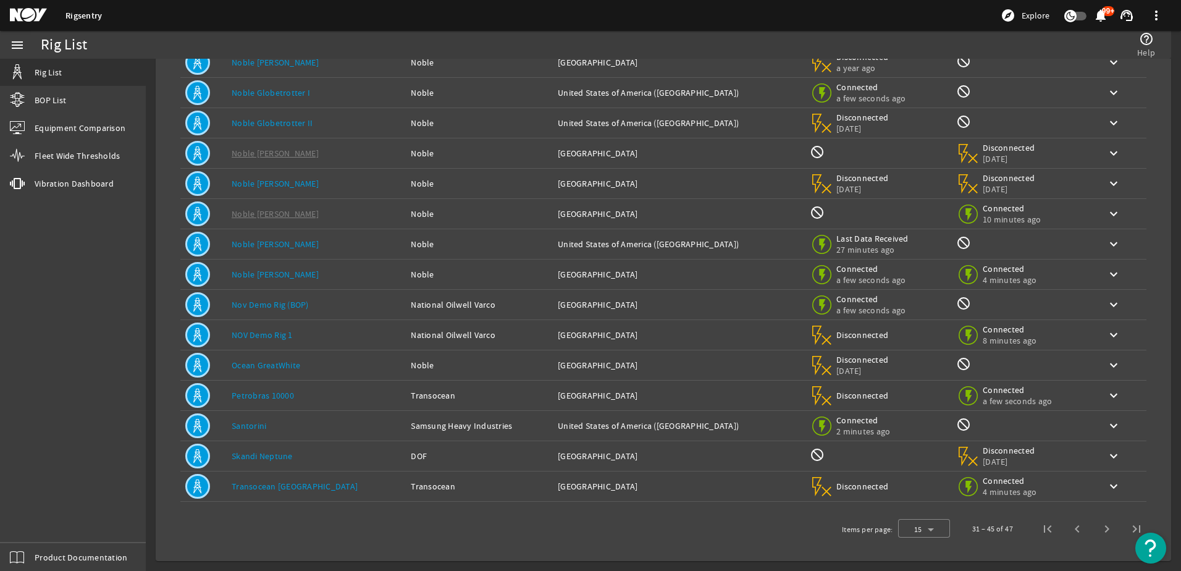
click at [251, 425] on link "Santorini" at bounding box center [249, 425] width 35 height 11
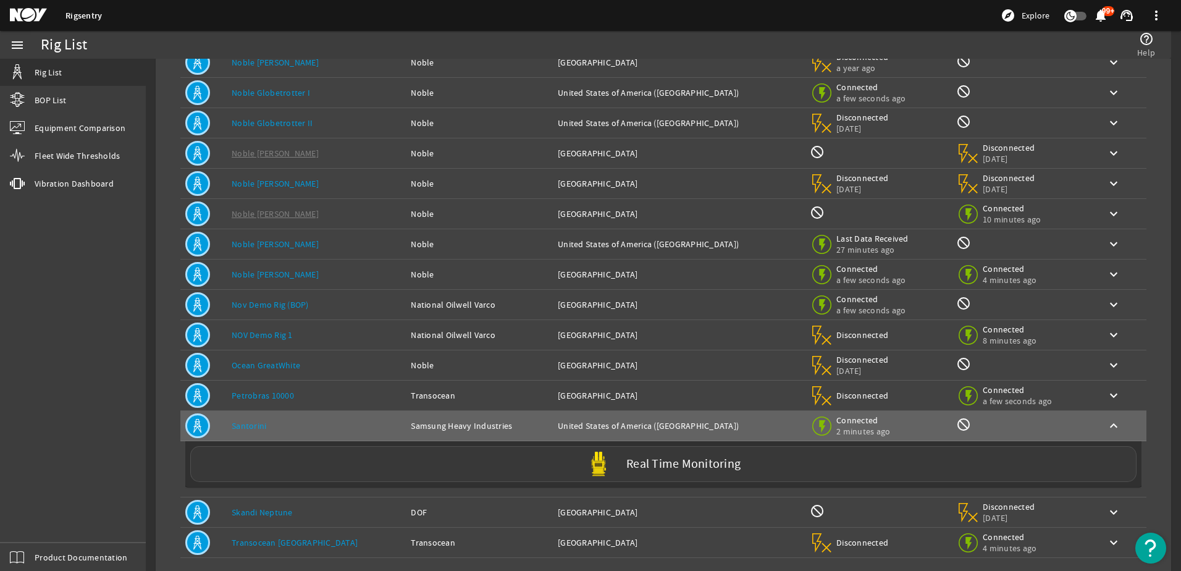
click at [659, 464] on label "Real Time Monitoring" at bounding box center [683, 464] width 114 height 13
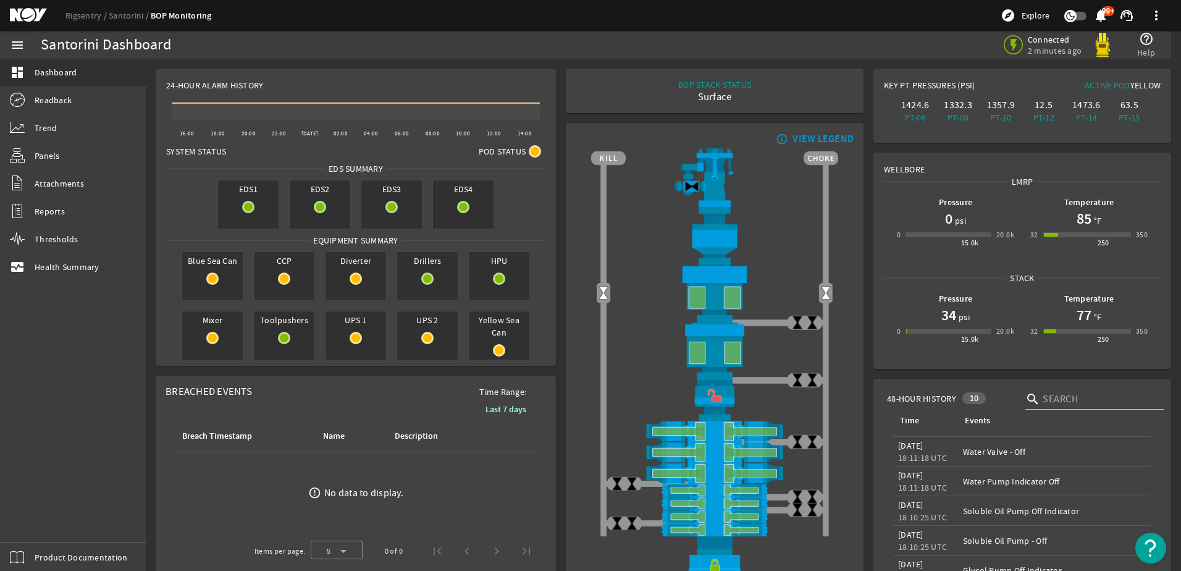
click at [694, 349] on img at bounding box center [714, 350] width 247 height 57
click at [740, 429] on img at bounding box center [714, 430] width 247 height 21
